Goal: Navigation & Orientation: Find specific page/section

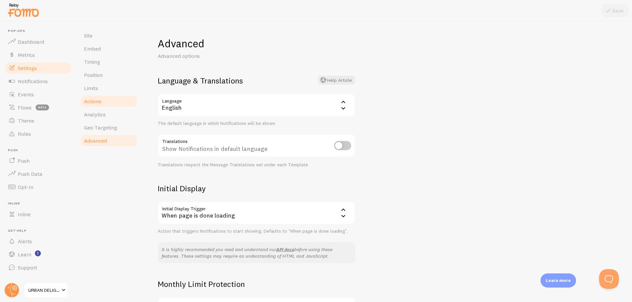
scroll to position [79, 0]
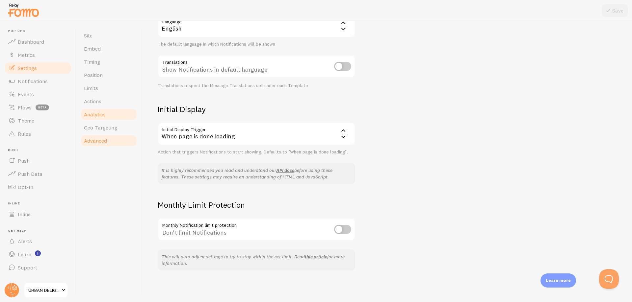
click at [108, 119] on link "Analytics" at bounding box center [109, 114] width 58 height 13
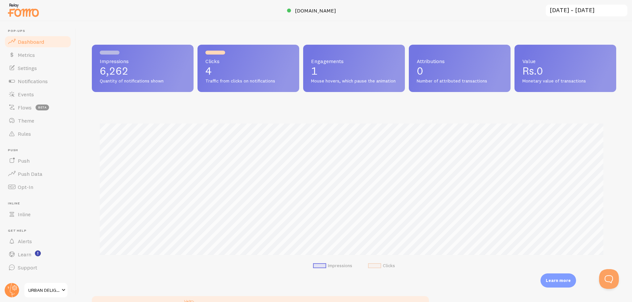
click at [59, 291] on span "URBAN DELIGHT" at bounding box center [43, 291] width 31 height 8
click at [13, 71] on span at bounding box center [12, 68] width 8 height 8
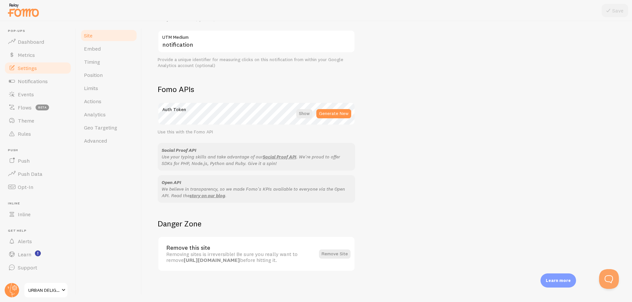
scroll to position [319, 0]
click at [64, 292] on span at bounding box center [64, 291] width 8 height 8
